Goal: Information Seeking & Learning: Learn about a topic

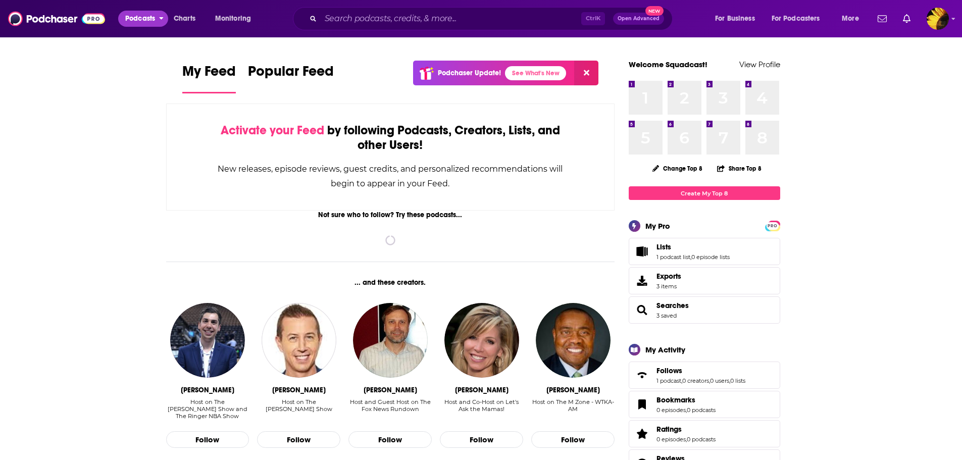
click at [143, 21] on span "Podcasts" at bounding box center [140, 19] width 30 height 14
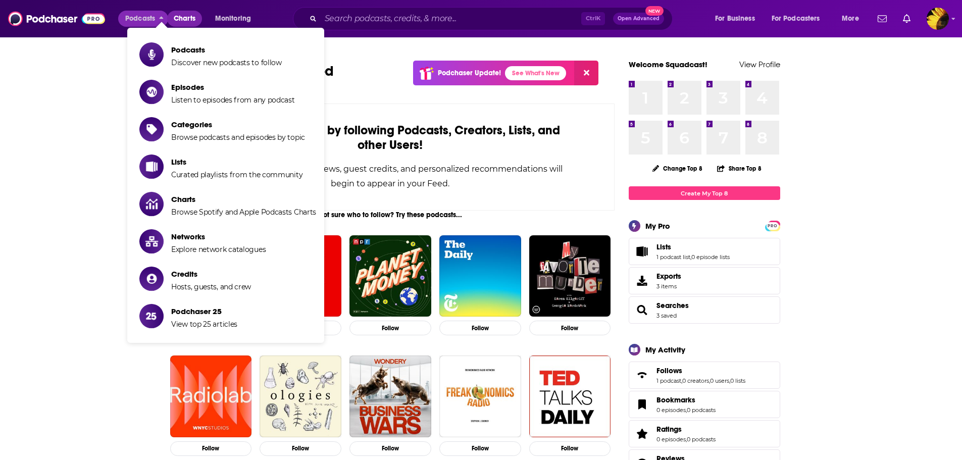
click at [190, 15] on span "Charts" at bounding box center [185, 19] width 22 height 14
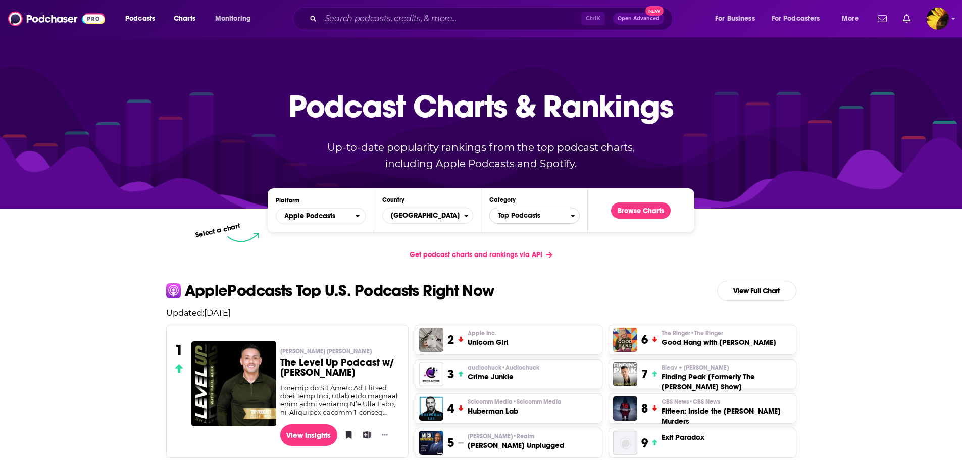
click at [559, 217] on span "Top Podcasts" at bounding box center [530, 215] width 81 height 17
click at [548, 234] on input "Categories" at bounding box center [534, 232] width 81 height 14
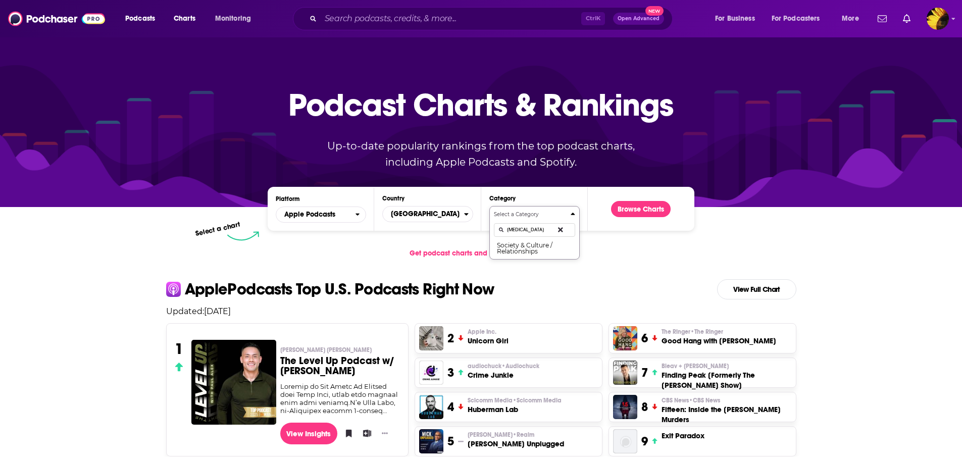
type input "rela"
click at [548, 239] on div "rela" at bounding box center [534, 229] width 81 height 23
click at [529, 246] on button "Society & Culture / Relationships" at bounding box center [534, 248] width 81 height 14
click at [639, 210] on button "Browse Charts" at bounding box center [641, 209] width 60 height 16
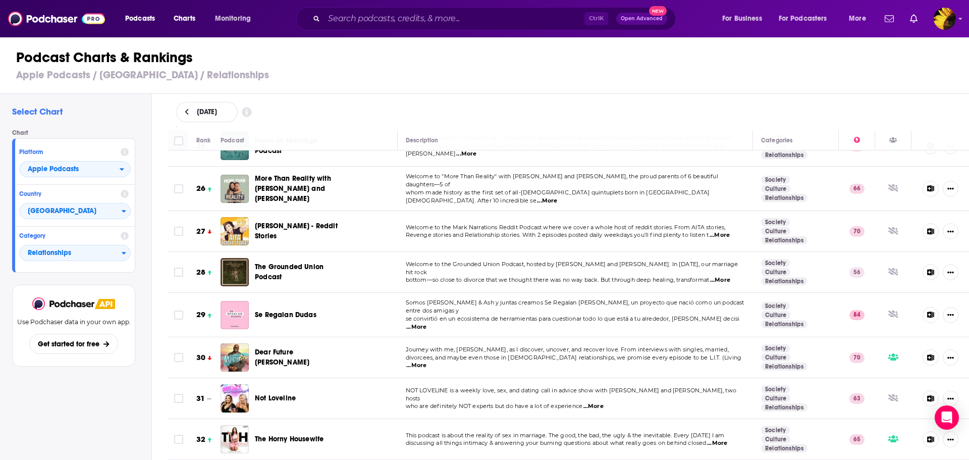
scroll to position [1111, 0]
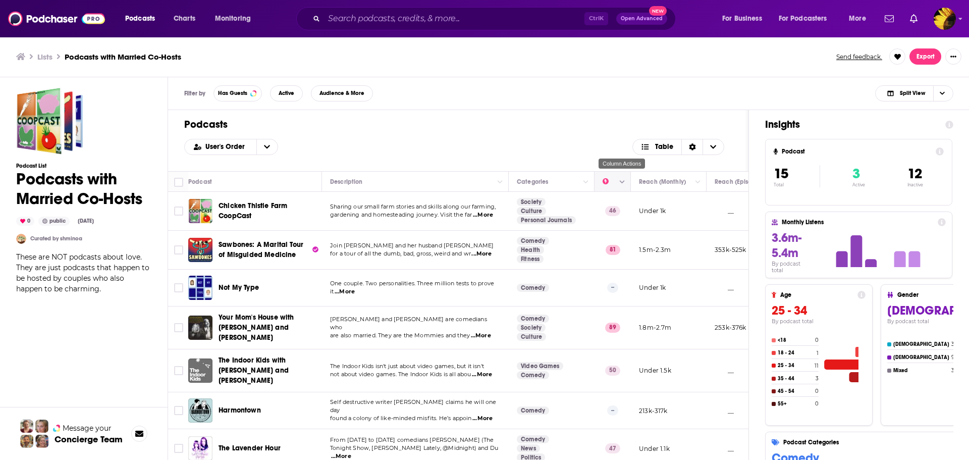
click at [624, 183] on icon "Column Actions" at bounding box center [622, 182] width 5 height 6
click at [613, 183] on div at bounding box center [484, 230] width 969 height 460
click at [611, 181] on icon "Move" at bounding box center [612, 182] width 12 height 12
click at [606, 180] on icon "Move" at bounding box center [612, 182] width 12 height 12
click at [622, 182] on icon "Column Actions" at bounding box center [622, 181] width 5 height 3
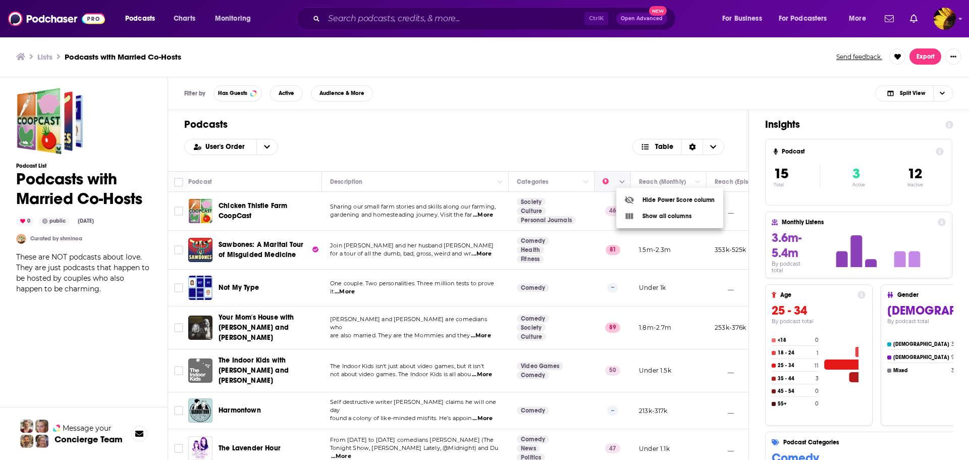
click at [622, 182] on div at bounding box center [484, 230] width 969 height 460
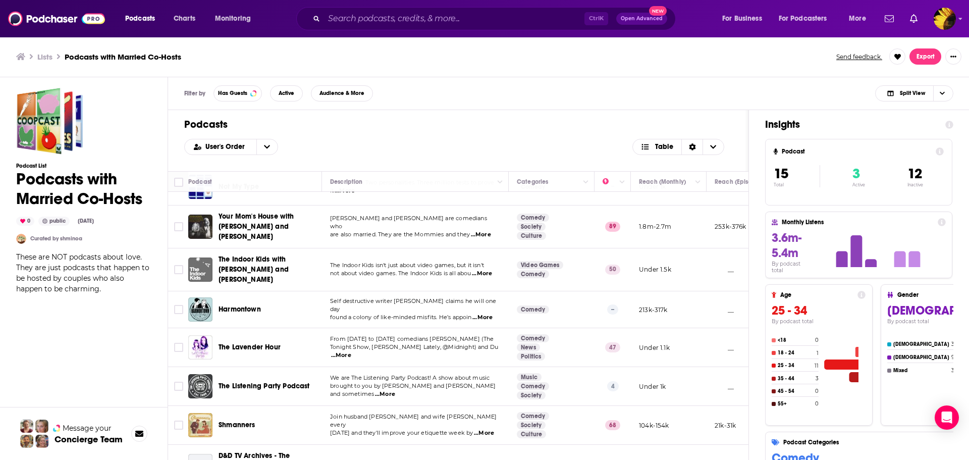
scroll to position [151, 0]
